Goal: Task Accomplishment & Management: Use online tool/utility

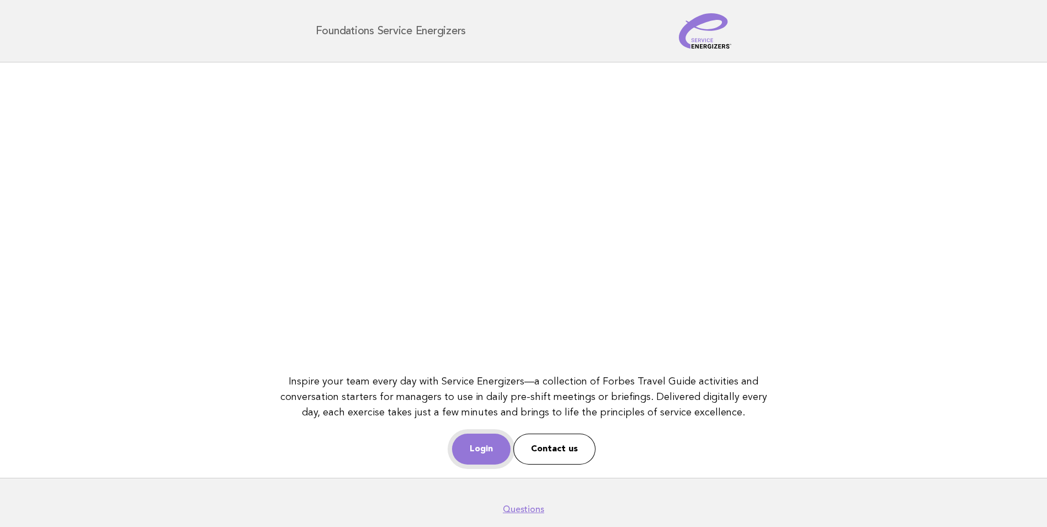
click at [468, 460] on link "Login" at bounding box center [481, 448] width 59 height 31
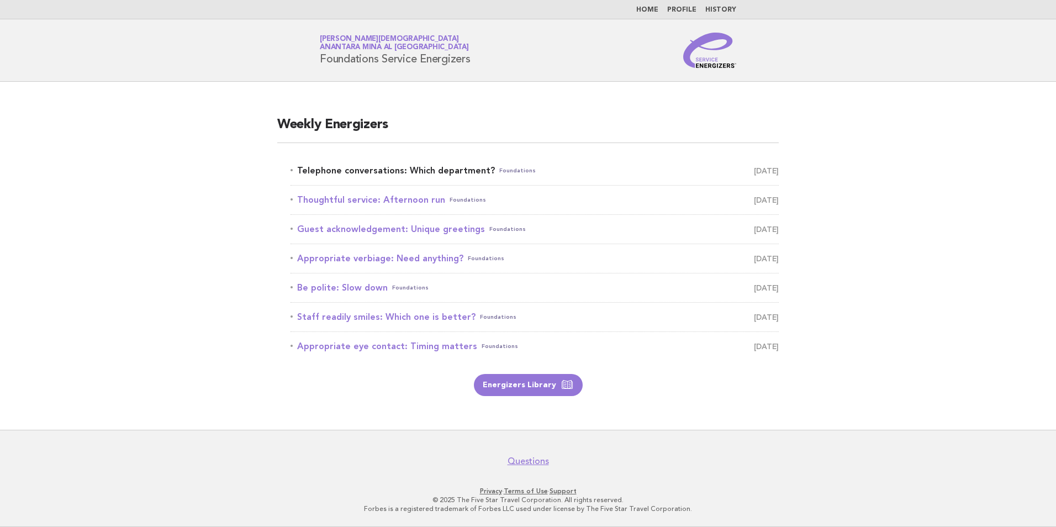
click at [368, 172] on link "Telephone conversations: Which department? Foundations [DATE]" at bounding box center [534, 170] width 488 height 15
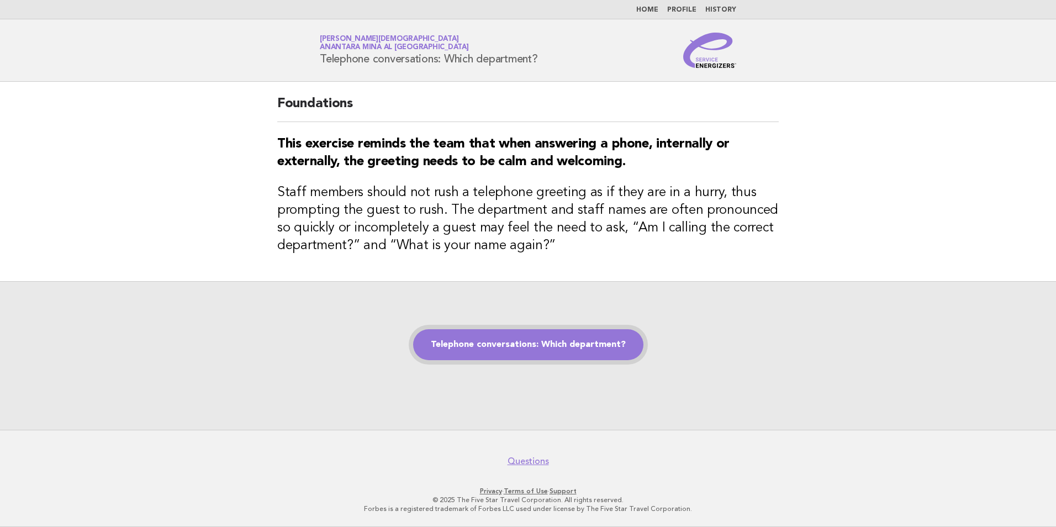
click at [521, 338] on link "Telephone conversations: Which department?" at bounding box center [528, 344] width 230 height 31
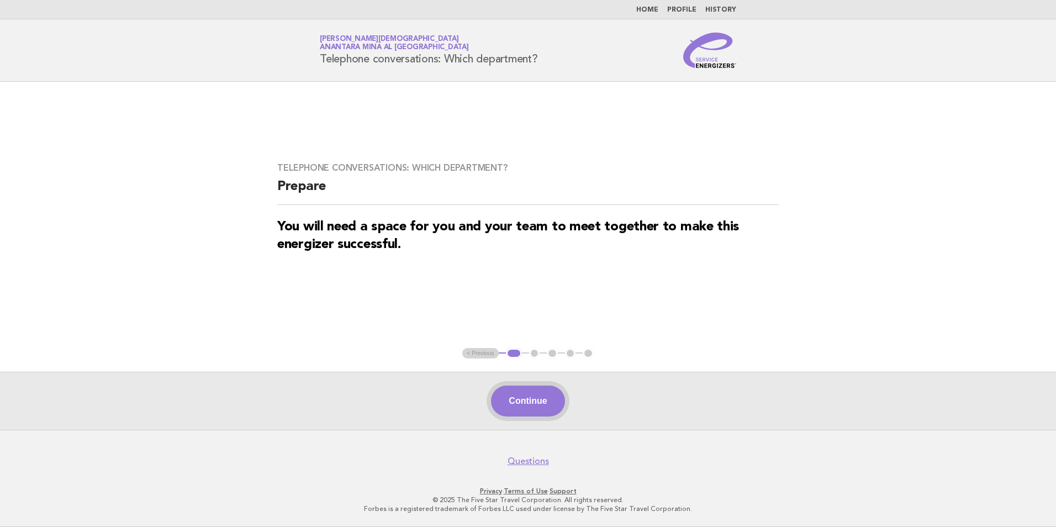
click at [526, 403] on button "Continue" at bounding box center [527, 400] width 73 height 31
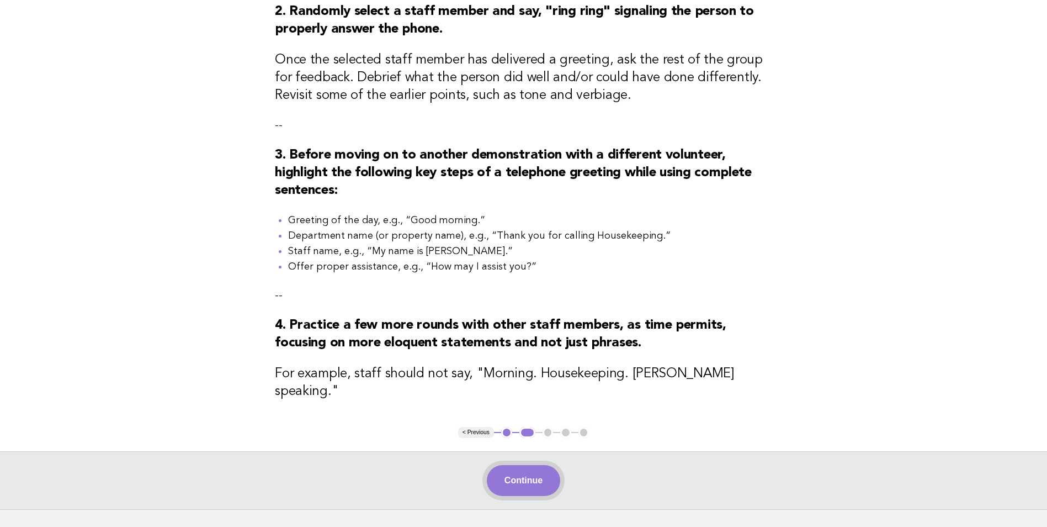
click at [524, 477] on button "Continue" at bounding box center [523, 480] width 73 height 31
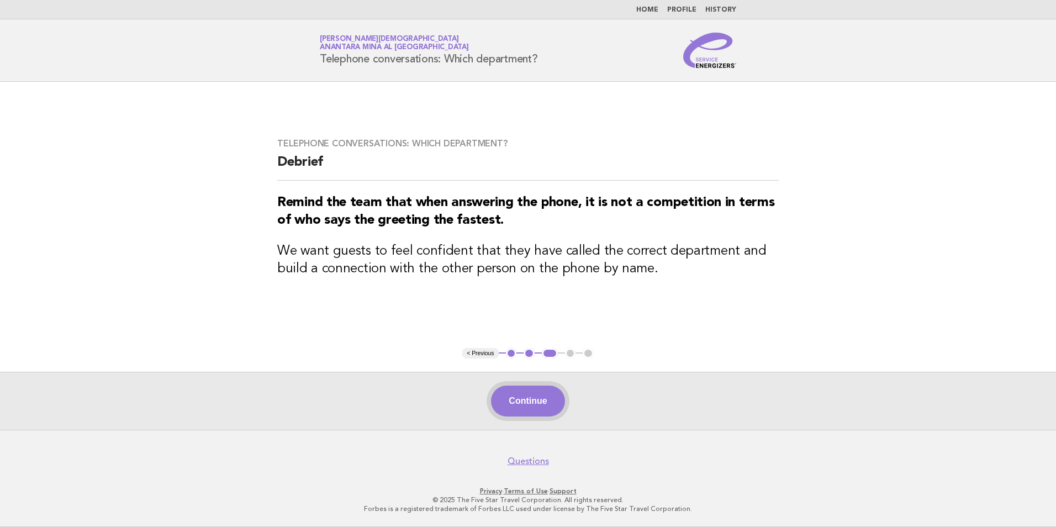
click at [531, 396] on button "Continue" at bounding box center [527, 400] width 73 height 31
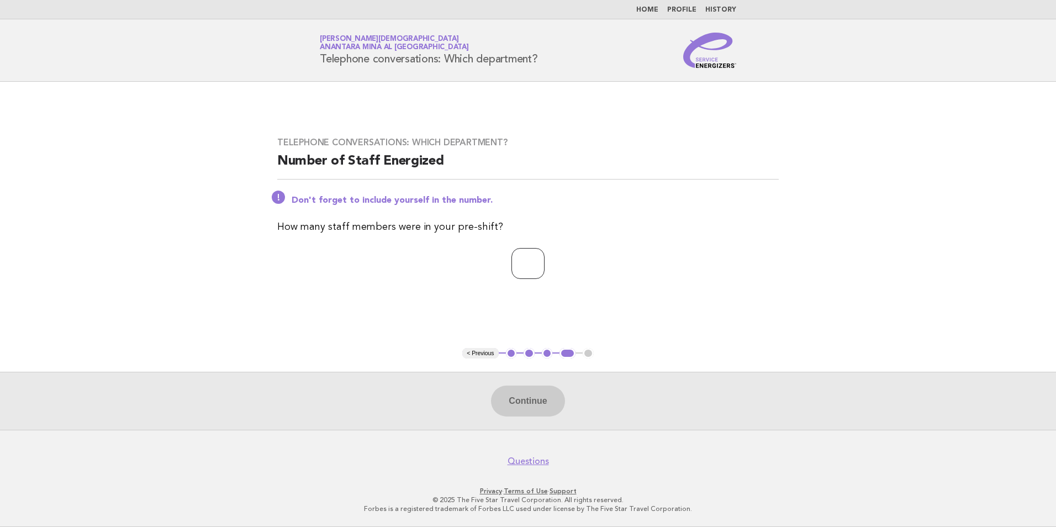
click at [522, 272] on input "number" at bounding box center [527, 263] width 33 height 31
type input "*"
click at [553, 399] on button "Continue" at bounding box center [527, 400] width 73 height 31
